Goal: Information Seeking & Learning: Learn about a topic

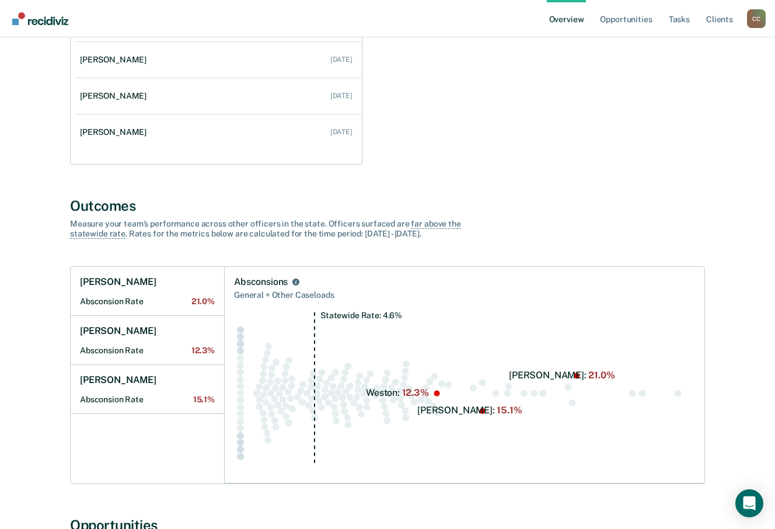
scroll to position [233, 0]
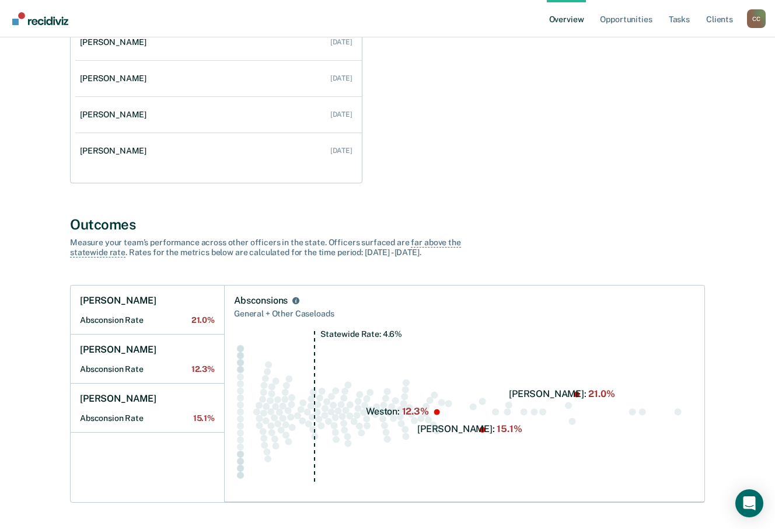
click at [758, 25] on div "C C" at bounding box center [756, 18] width 19 height 19
click at [688, 88] on link "Go to Operations" at bounding box center [708, 91] width 75 height 10
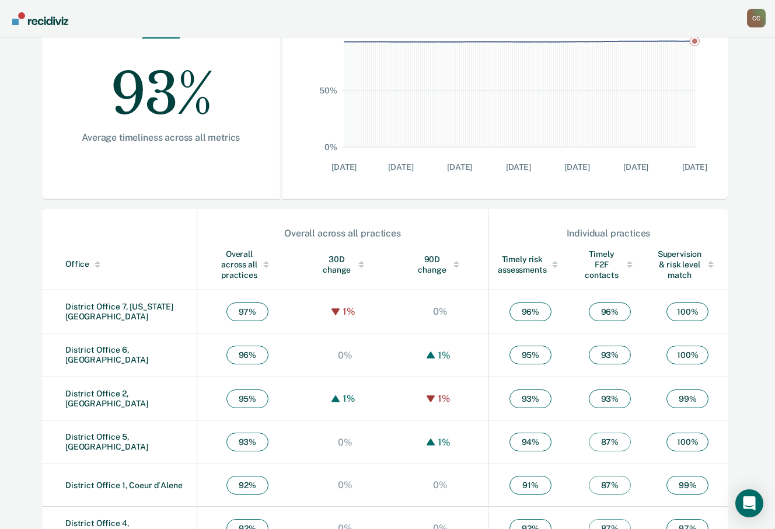
scroll to position [233, 0]
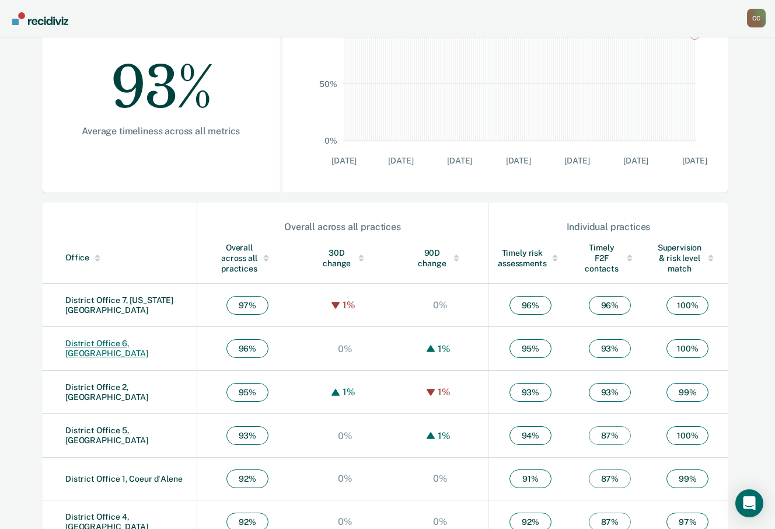
click at [145, 345] on link "District Office 6, [GEOGRAPHIC_DATA]" at bounding box center [106, 347] width 83 height 19
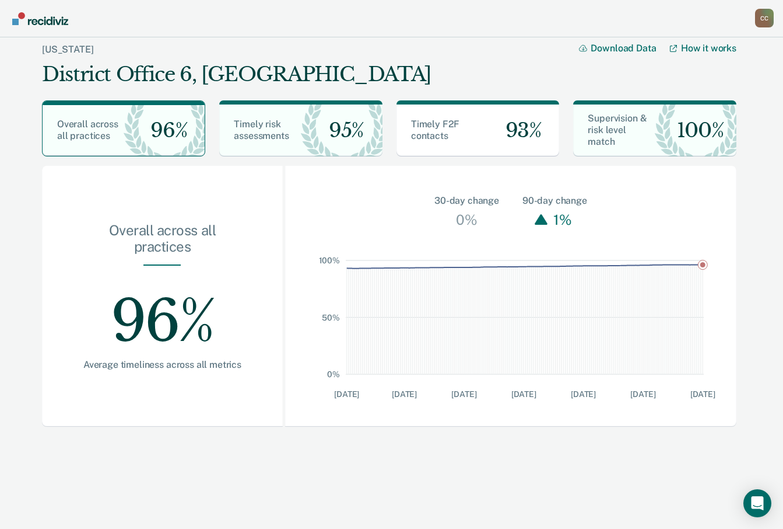
click at [763, 19] on div "C C" at bounding box center [764, 18] width 19 height 19
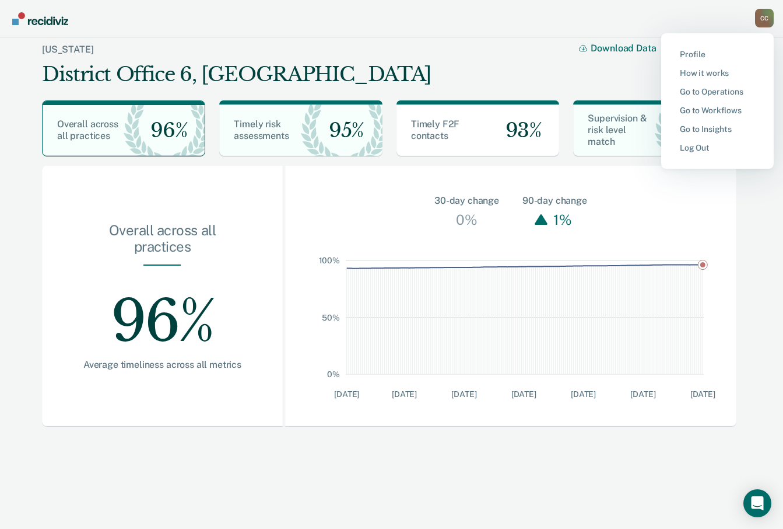
click at [692, 86] on button "Go to Operations" at bounding box center [718, 91] width 113 height 19
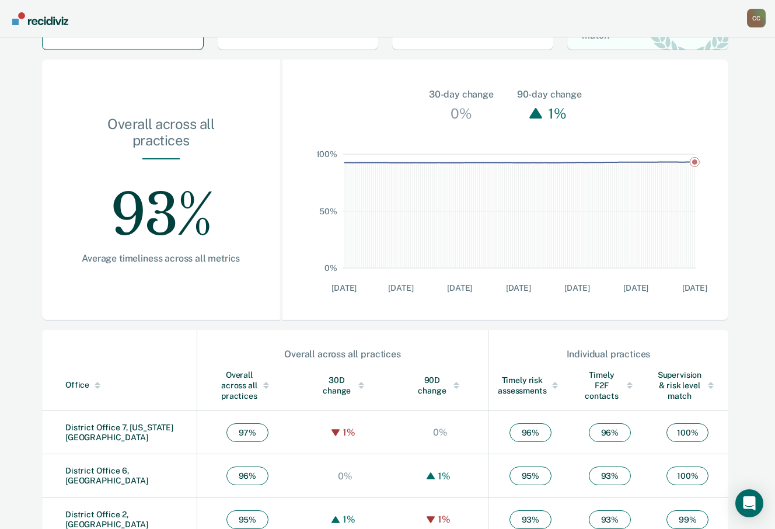
scroll to position [296, 0]
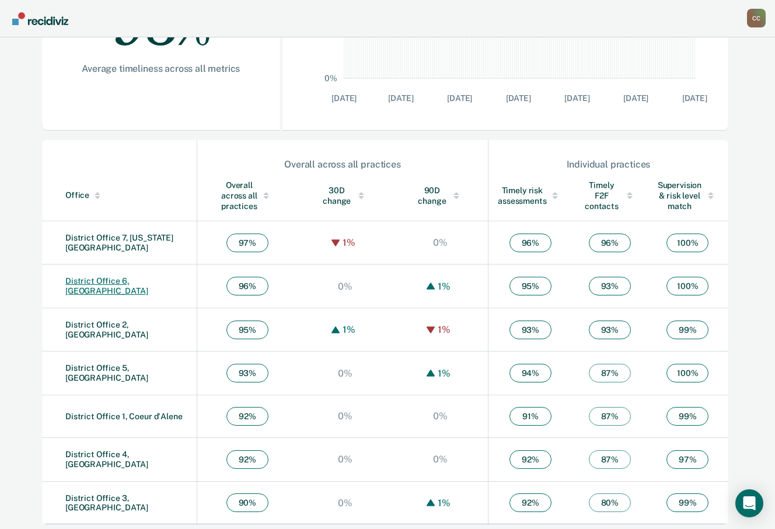
click at [147, 281] on link "District Office 6, [GEOGRAPHIC_DATA]" at bounding box center [106, 285] width 83 height 19
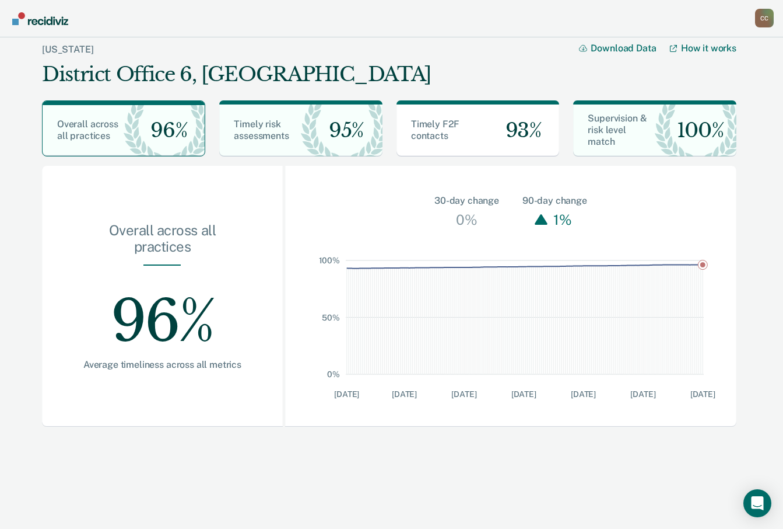
click at [760, 14] on div "C C" at bounding box center [764, 18] width 19 height 19
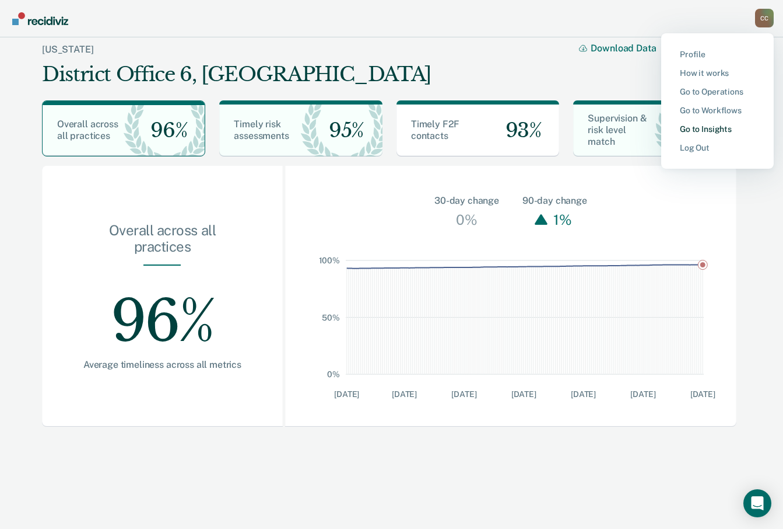
click at [699, 131] on link "Go to Insights" at bounding box center [717, 129] width 75 height 10
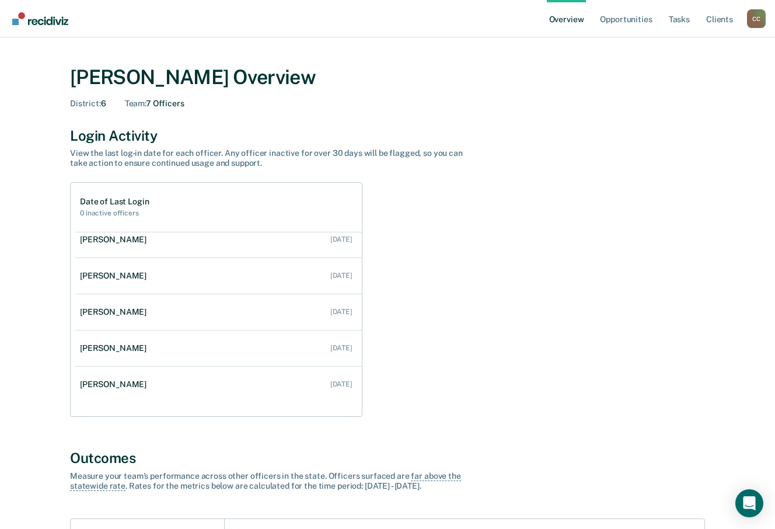
click at [756, 25] on div "C C" at bounding box center [756, 18] width 19 height 19
click at [695, 93] on link "Go to Operations" at bounding box center [708, 91] width 75 height 10
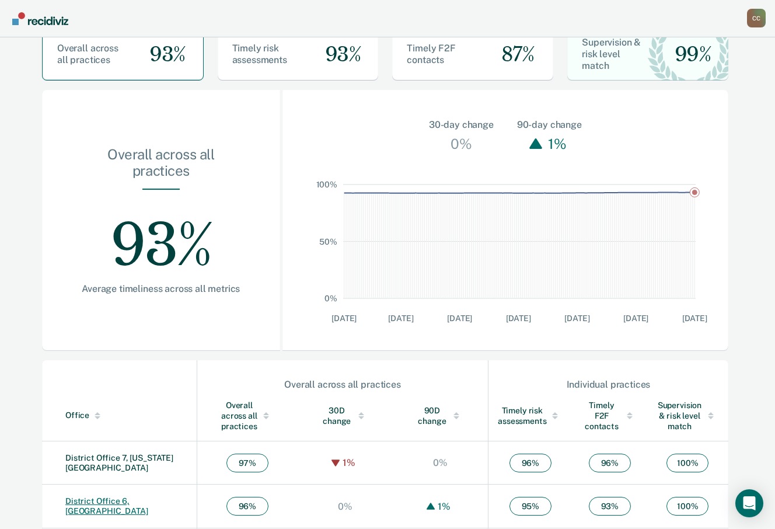
scroll to position [233, 0]
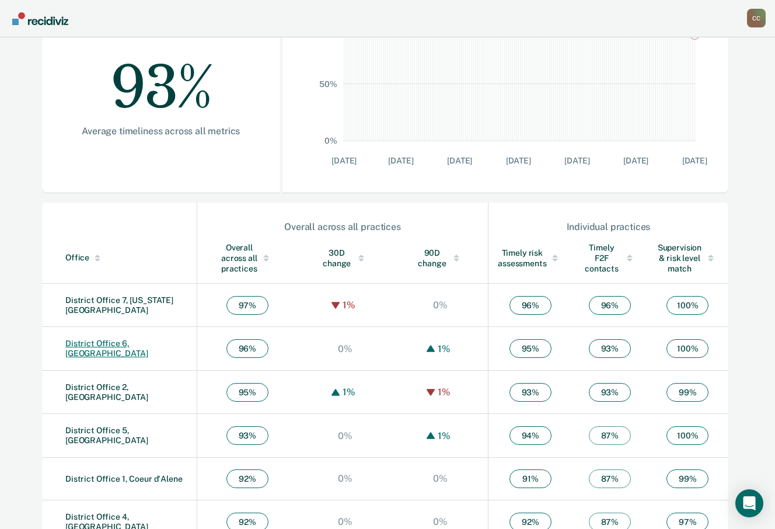
click at [125, 349] on link "District Office 6, [GEOGRAPHIC_DATA]" at bounding box center [106, 347] width 83 height 19
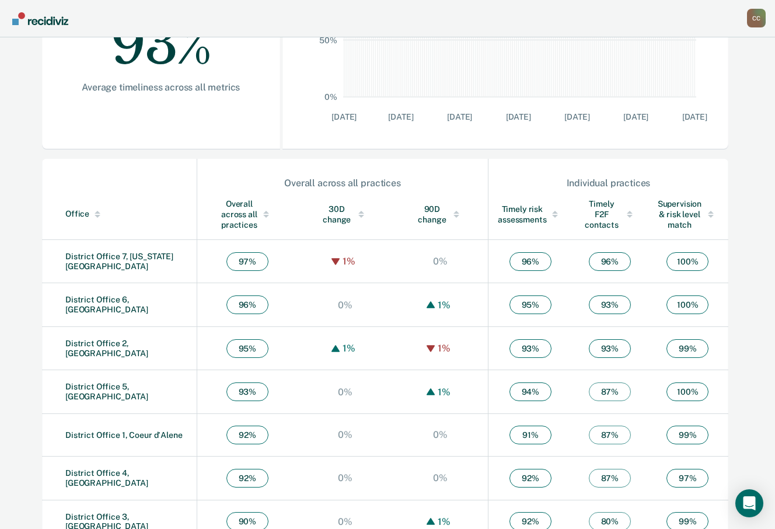
scroll to position [292, 0]
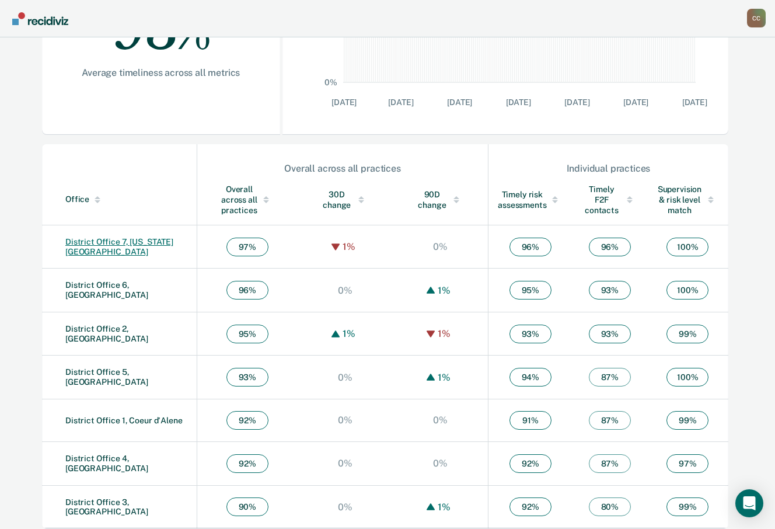
click at [114, 247] on link "District Office 7, [US_STATE][GEOGRAPHIC_DATA]" at bounding box center [119, 246] width 108 height 19
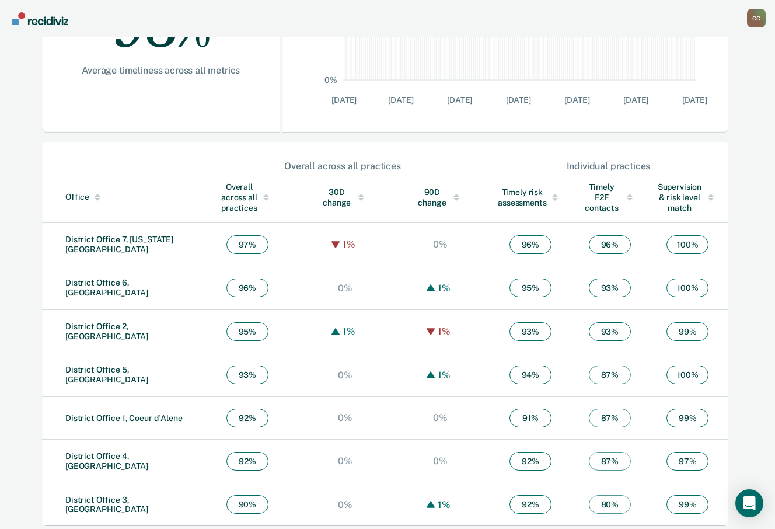
scroll to position [296, 0]
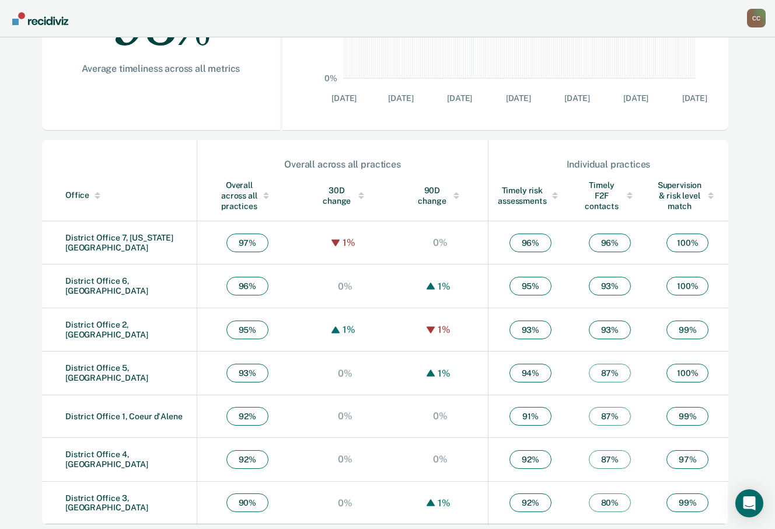
click at [232, 284] on span "96 %" at bounding box center [247, 286] width 42 height 19
click at [155, 277] on td "District Office 6, [GEOGRAPHIC_DATA]" at bounding box center [119, 286] width 155 height 44
click at [148, 284] on link "District Office 6, [GEOGRAPHIC_DATA]" at bounding box center [106, 285] width 83 height 19
